Goal: Communication & Community: Answer question/provide support

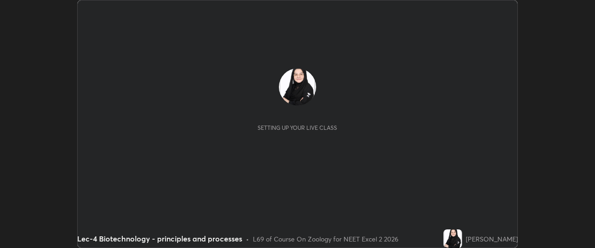
scroll to position [248, 594]
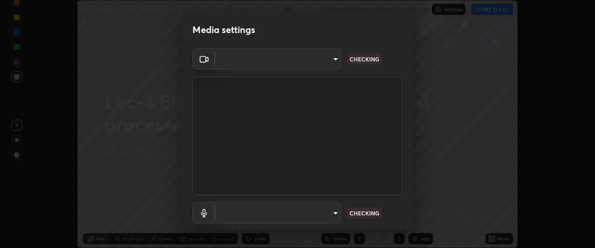
type input "dcfdf22e5c1df7ea5543dcfab5f97d1ca77f9af45aee9585751398583aede383"
type input "default"
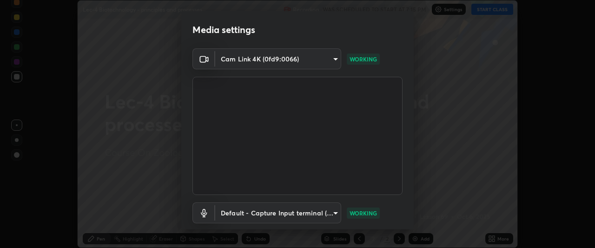
scroll to position [57, 0]
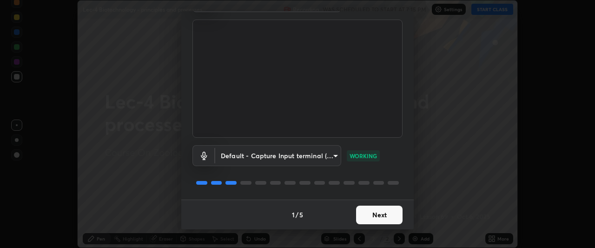
click at [384, 213] on button "Next" at bounding box center [379, 214] width 46 height 19
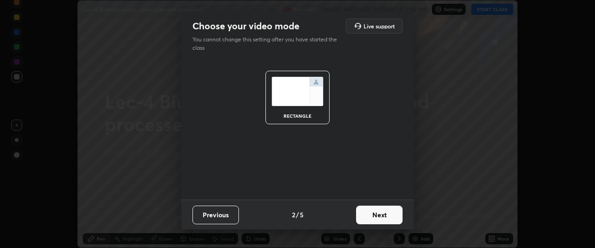
scroll to position [0, 0]
click at [394, 214] on button "Next" at bounding box center [379, 214] width 46 height 19
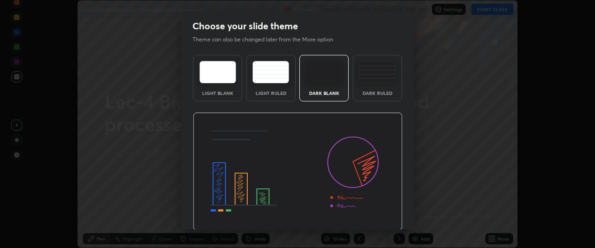
click at [397, 216] on img at bounding box center [298, 171] width 210 height 118
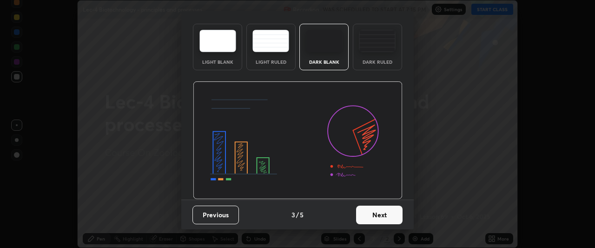
click at [382, 216] on button "Next" at bounding box center [379, 214] width 46 height 19
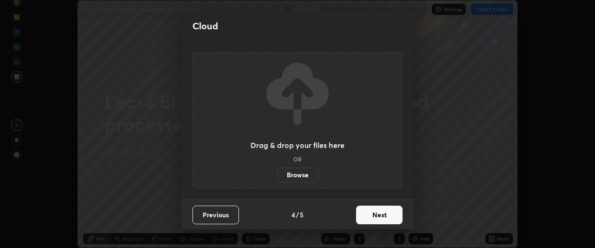
scroll to position [0, 0]
click at [373, 217] on button "Next" at bounding box center [379, 214] width 46 height 19
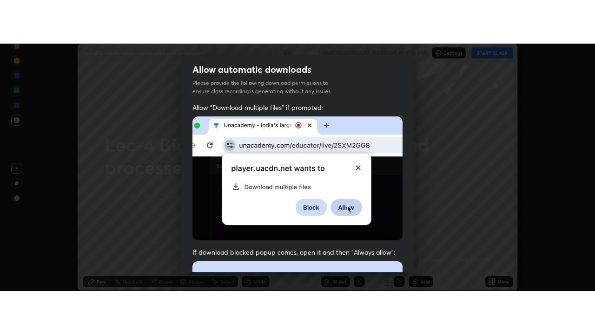
scroll to position [247, 0]
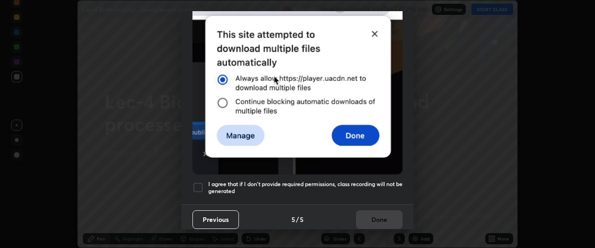
click at [201, 183] on div at bounding box center [197, 187] width 11 height 11
click at [385, 220] on button "Done" at bounding box center [379, 219] width 46 height 19
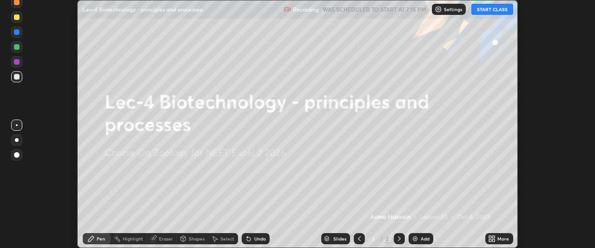
click at [495, 13] on button "START CLASS" at bounding box center [492, 9] width 42 height 11
click at [490, 235] on icon at bounding box center [491, 238] width 7 height 7
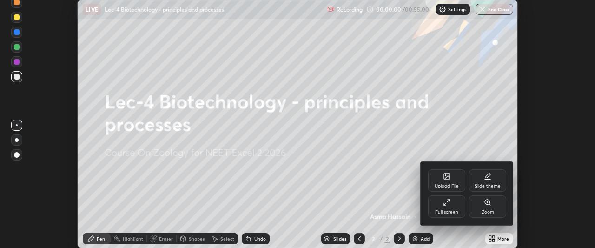
click at [455, 208] on div "Full screen" at bounding box center [446, 206] width 37 height 22
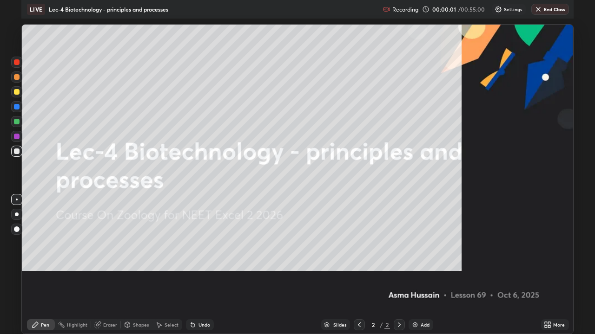
scroll to position [334, 595]
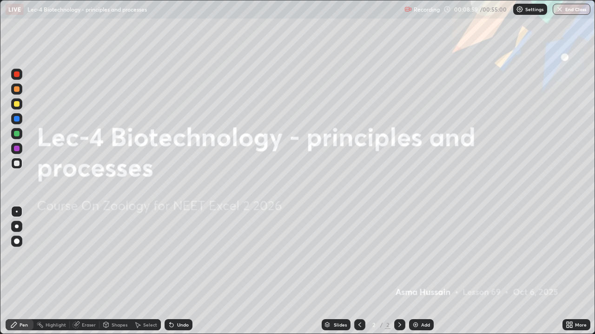
click at [417, 247] on img at bounding box center [415, 324] width 7 height 7
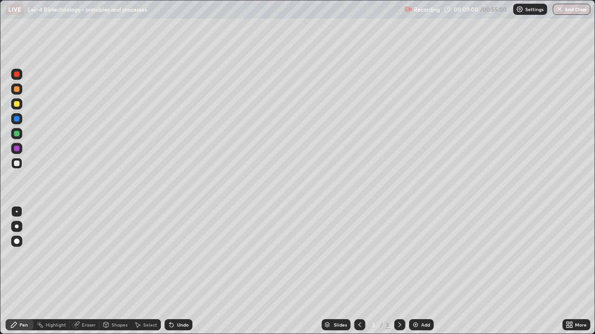
click at [20, 88] on div at bounding box center [16, 89] width 11 height 11
click at [18, 166] on div at bounding box center [17, 164] width 6 height 6
click at [109, 247] on icon at bounding box center [105, 324] width 7 height 7
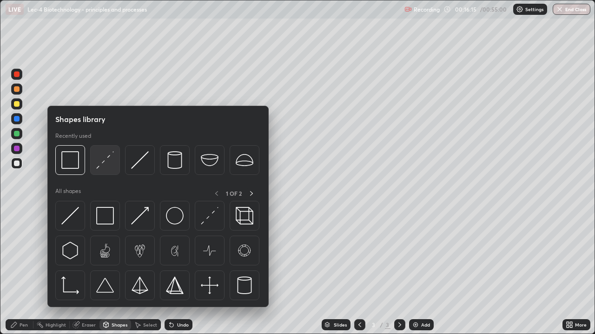
click at [110, 159] on img at bounding box center [105, 160] width 18 height 18
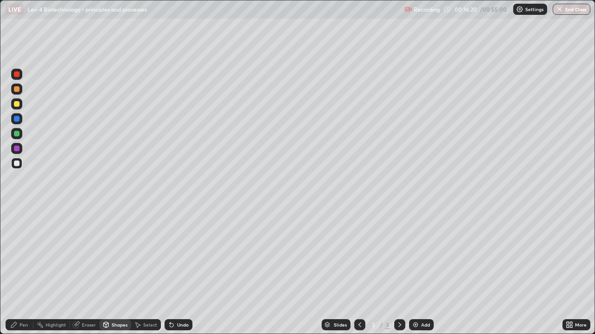
click at [25, 247] on div "Pen" at bounding box center [24, 325] width 8 height 5
click at [16, 167] on div at bounding box center [16, 163] width 11 height 11
click at [16, 76] on div at bounding box center [17, 75] width 6 height 6
click at [16, 165] on div at bounding box center [17, 164] width 6 height 6
click at [16, 237] on div at bounding box center [16, 241] width 11 height 11
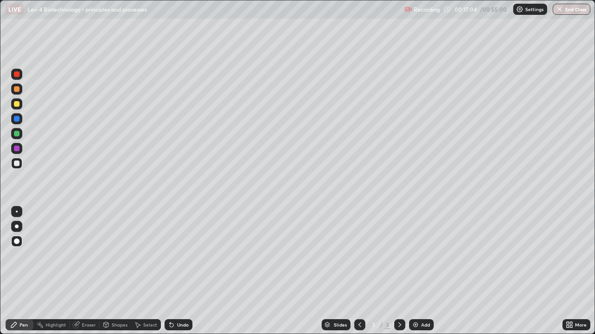
click at [19, 89] on div at bounding box center [17, 89] width 6 height 6
click at [19, 137] on div at bounding box center [16, 133] width 11 height 11
click at [17, 214] on div at bounding box center [16, 211] width 11 height 11
click at [18, 163] on div at bounding box center [17, 164] width 6 height 6
click at [179, 247] on div "Undo" at bounding box center [183, 325] width 12 height 5
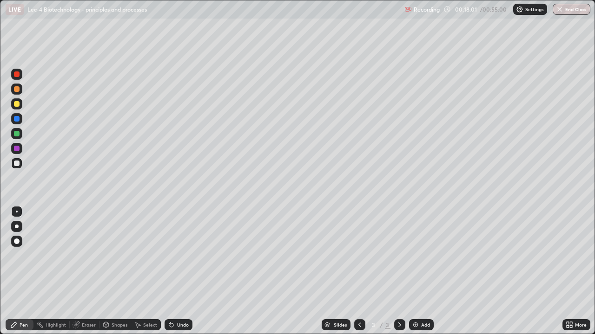
click at [177, 247] on div "Undo" at bounding box center [183, 325] width 12 height 5
click at [16, 105] on div at bounding box center [17, 104] width 6 height 6
click at [16, 227] on div at bounding box center [17, 227] width 4 height 4
click at [15, 242] on div at bounding box center [17, 242] width 6 height 6
click at [12, 212] on div at bounding box center [16, 211] width 11 height 11
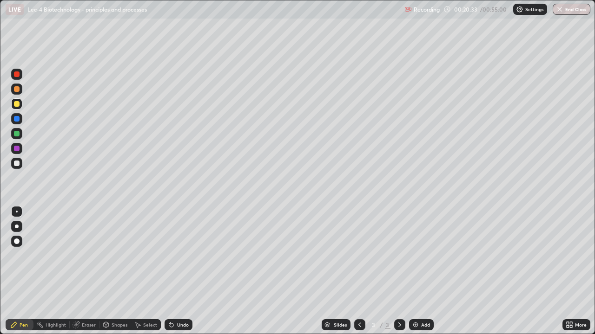
click at [16, 165] on div at bounding box center [17, 164] width 6 height 6
click at [417, 247] on img at bounding box center [415, 324] width 7 height 7
click at [19, 91] on div at bounding box center [16, 89] width 11 height 11
click at [14, 168] on div at bounding box center [16, 163] width 11 height 11
click at [145, 247] on div "Select" at bounding box center [150, 325] width 14 height 5
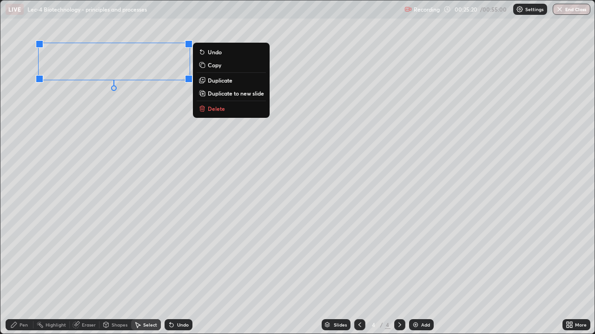
click at [21, 247] on div "Pen" at bounding box center [24, 325] width 8 height 5
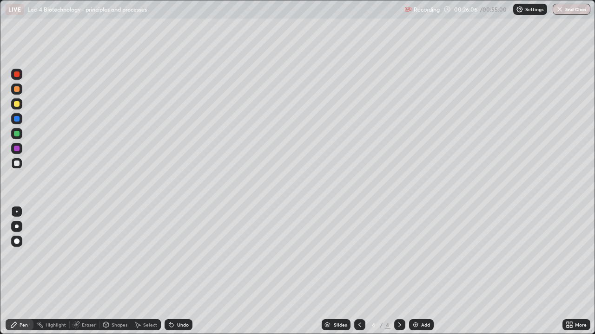
click at [17, 242] on div at bounding box center [17, 242] width 6 height 6
click at [15, 151] on div at bounding box center [17, 149] width 6 height 6
click at [17, 212] on div at bounding box center [17, 212] width 2 height 2
click at [22, 165] on div at bounding box center [16, 163] width 11 height 11
click at [176, 247] on div "Undo" at bounding box center [178, 325] width 28 height 11
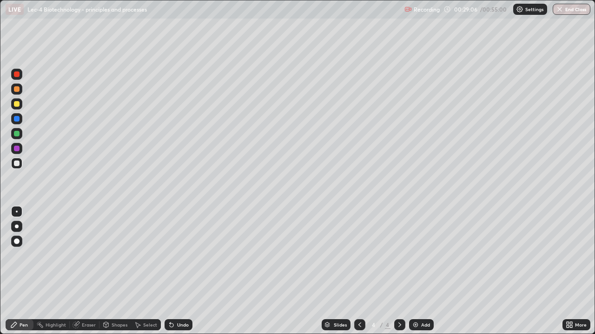
click at [87, 247] on div "Eraser" at bounding box center [89, 325] width 14 height 5
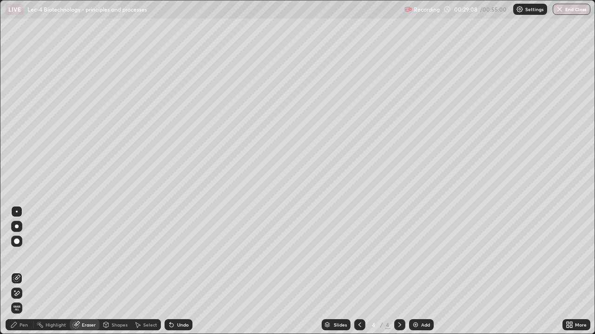
click at [28, 247] on div "Pen" at bounding box center [20, 325] width 28 height 11
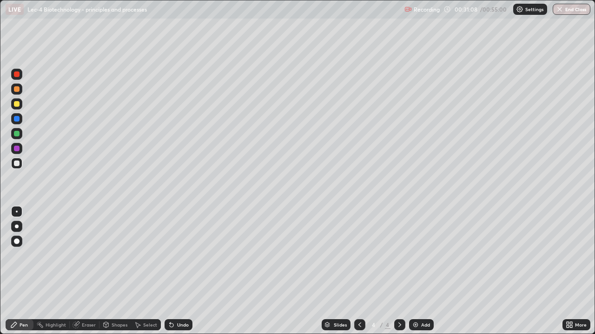
click at [18, 106] on div at bounding box center [17, 104] width 6 height 6
click at [20, 162] on div at bounding box center [16, 163] width 11 height 11
click at [418, 247] on img at bounding box center [415, 324] width 7 height 7
click at [17, 91] on div at bounding box center [17, 89] width 6 height 6
click at [16, 164] on div at bounding box center [17, 164] width 6 height 6
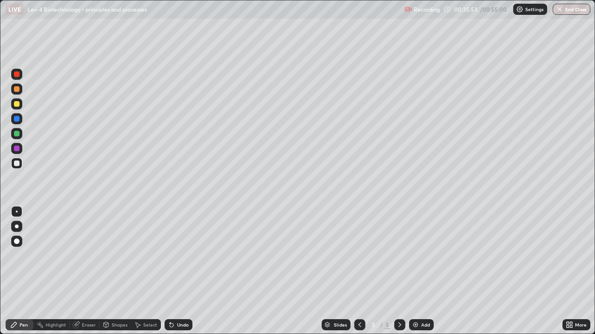
click at [183, 247] on div "Undo" at bounding box center [183, 325] width 12 height 5
click at [184, 247] on div "Undo" at bounding box center [183, 325] width 12 height 5
click at [183, 247] on div "Undo" at bounding box center [183, 325] width 12 height 5
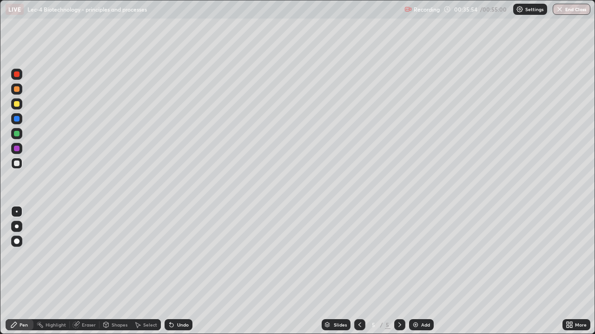
click at [184, 247] on div "Undo" at bounding box center [183, 325] width 12 height 5
click at [185, 247] on div "Undo" at bounding box center [183, 325] width 12 height 5
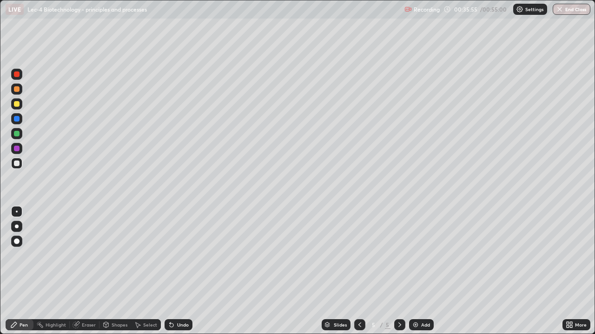
click at [185, 247] on div "Undo" at bounding box center [183, 325] width 12 height 5
click at [184, 247] on div "Undo" at bounding box center [183, 325] width 12 height 5
click at [185, 247] on div "Undo" at bounding box center [183, 325] width 12 height 5
click at [186, 247] on div "Undo" at bounding box center [183, 325] width 12 height 5
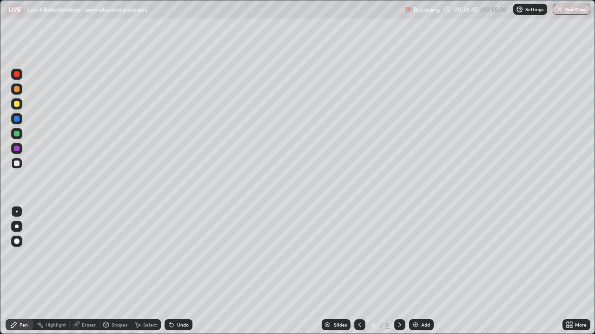
click at [184, 247] on div "Undo" at bounding box center [183, 325] width 12 height 5
click at [185, 247] on div "Undo" at bounding box center [183, 325] width 12 height 5
click at [185, 247] on div "Undo" at bounding box center [178, 325] width 28 height 11
click at [418, 247] on img at bounding box center [415, 324] width 7 height 7
click at [19, 91] on div at bounding box center [17, 89] width 6 height 6
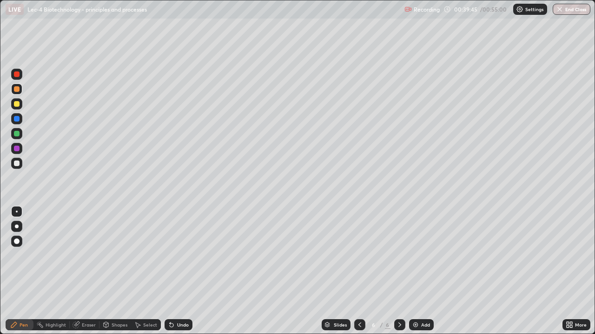
click at [21, 170] on div at bounding box center [16, 163] width 11 height 15
click at [18, 87] on div at bounding box center [17, 89] width 6 height 6
click at [18, 165] on div at bounding box center [17, 164] width 6 height 6
click at [180, 247] on div "Undo" at bounding box center [183, 325] width 12 height 5
click at [189, 247] on div "Undo" at bounding box center [178, 325] width 28 height 11
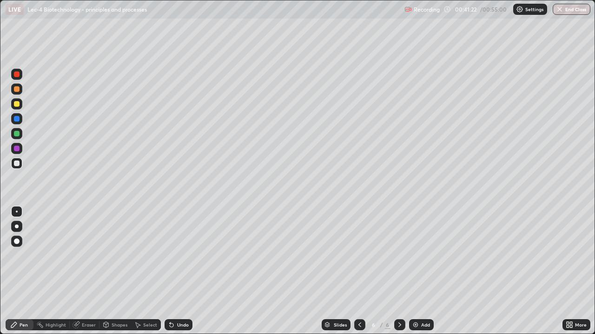
click at [88, 247] on div "Eraser" at bounding box center [89, 325] width 14 height 5
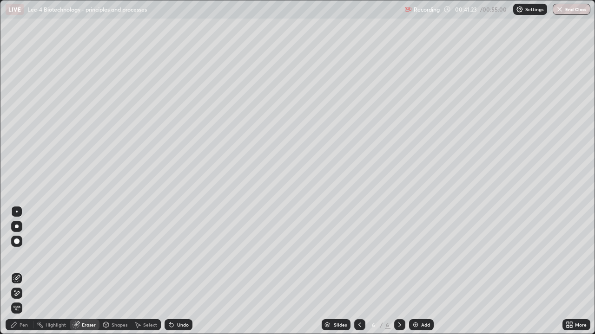
click at [24, 247] on div "Pen" at bounding box center [24, 325] width 8 height 5
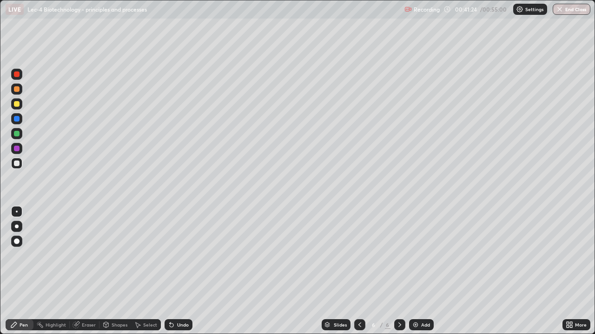
click at [19, 94] on div at bounding box center [16, 89] width 11 height 11
click at [18, 165] on div at bounding box center [17, 164] width 6 height 6
click at [182, 247] on div "Undo" at bounding box center [183, 325] width 12 height 5
click at [183, 247] on div "Undo" at bounding box center [183, 325] width 12 height 5
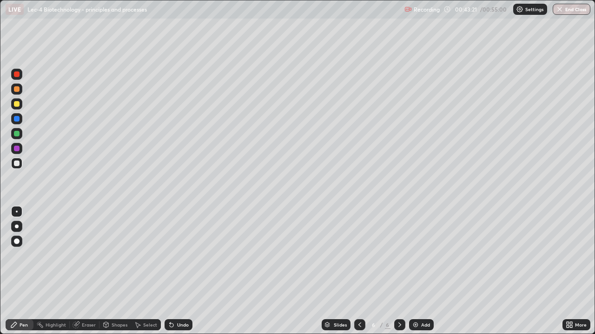
click at [359, 247] on icon at bounding box center [359, 324] width 7 height 7
click at [17, 90] on div at bounding box center [17, 89] width 6 height 6
click at [399, 247] on icon at bounding box center [399, 324] width 7 height 7
click at [414, 247] on img at bounding box center [415, 324] width 7 height 7
click at [359, 247] on icon at bounding box center [359, 324] width 7 height 7
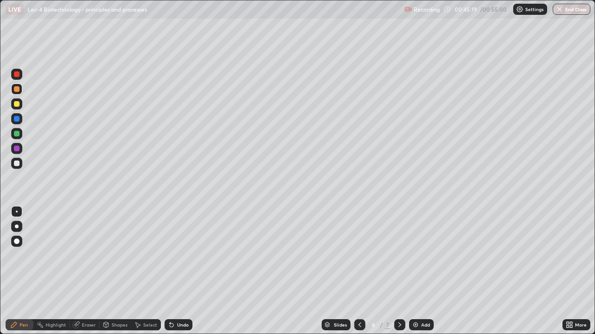
click at [359, 247] on icon at bounding box center [359, 324] width 7 height 7
click at [399, 247] on icon at bounding box center [399, 324] width 7 height 7
click at [428, 247] on div "Add" at bounding box center [425, 325] width 9 height 5
click at [360, 247] on icon at bounding box center [359, 324] width 7 height 7
click at [358, 247] on icon at bounding box center [359, 324] width 7 height 7
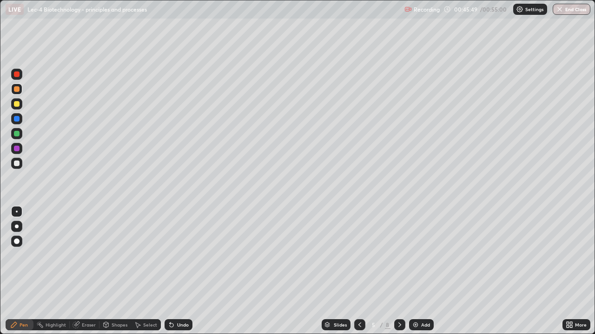
click at [358, 247] on icon at bounding box center [359, 325] width 3 height 5
click at [335, 247] on div "Slides" at bounding box center [340, 325] width 13 height 5
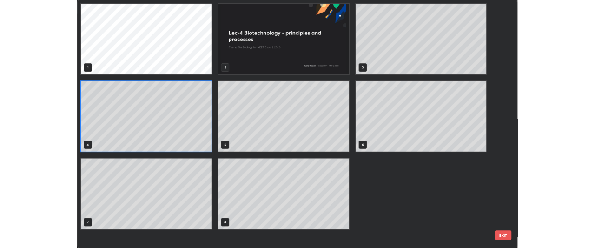
scroll to position [331, 589]
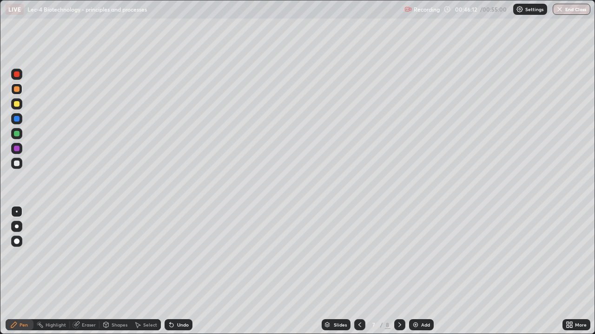
click at [20, 165] on div at bounding box center [16, 163] width 11 height 11
click at [18, 152] on div at bounding box center [16, 148] width 11 height 11
click at [16, 163] on div at bounding box center [17, 164] width 6 height 6
click at [18, 149] on div at bounding box center [17, 149] width 6 height 6
click at [568, 247] on icon at bounding box center [567, 323] width 2 height 2
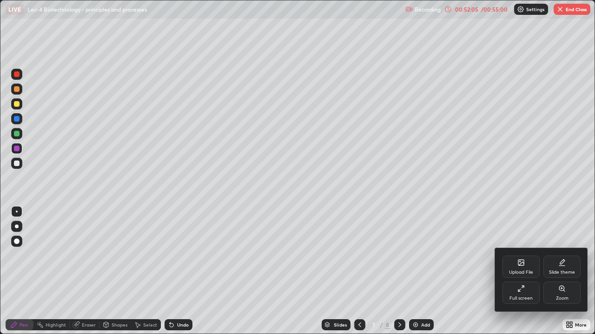
click at [528, 247] on div "Full screen" at bounding box center [520, 293] width 37 height 22
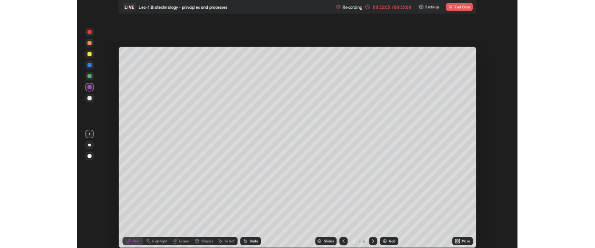
scroll to position [46207, 45860]
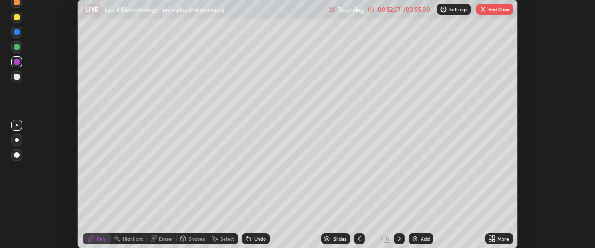
click at [489, 11] on button "End Class" at bounding box center [494, 9] width 37 height 11
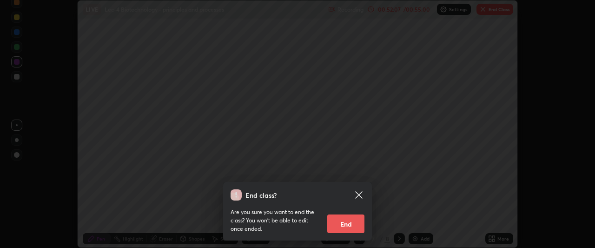
click at [347, 221] on button "End" at bounding box center [345, 223] width 37 height 19
